Goal: Check status

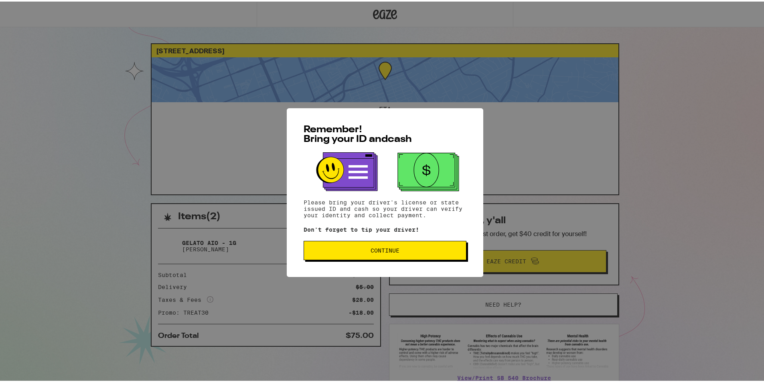
click at [387, 259] on button "Continue" at bounding box center [385, 248] width 163 height 19
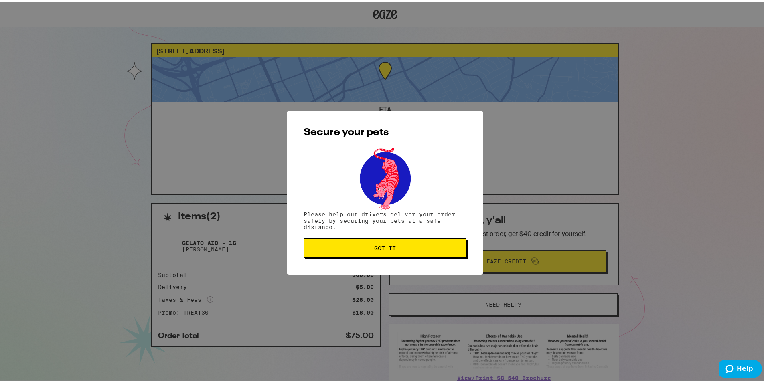
click at [386, 254] on button "Got it" at bounding box center [385, 246] width 163 height 19
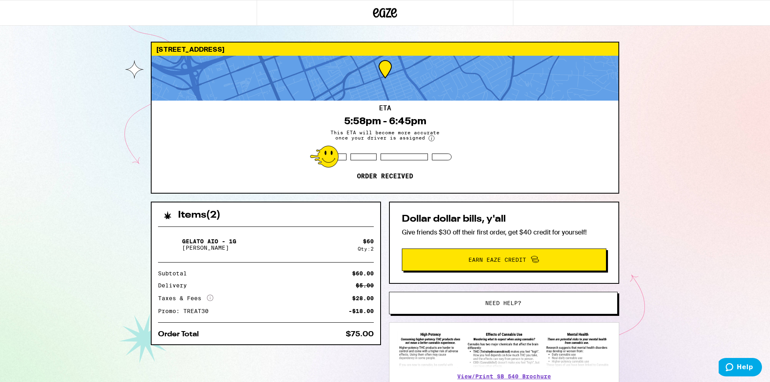
drag, startPoint x: 165, startPoint y: 384, endPoint x: 162, endPoint y: 393, distance: 9.4
click at [162, 382] on html "[STREET_ADDRESS] 5:58pm - 6:45pm This ETA will become more accurate once your d…" at bounding box center [385, 218] width 770 height 437
